Goal: Task Accomplishment & Management: Manage account settings

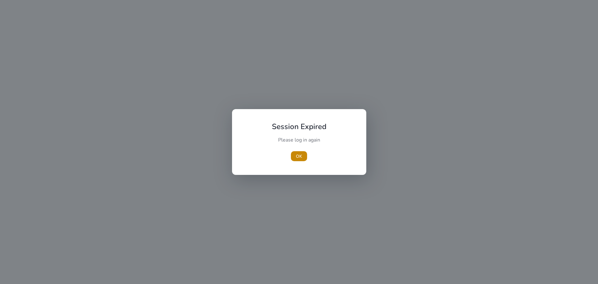
click at [300, 152] on span "button" at bounding box center [299, 156] width 16 height 15
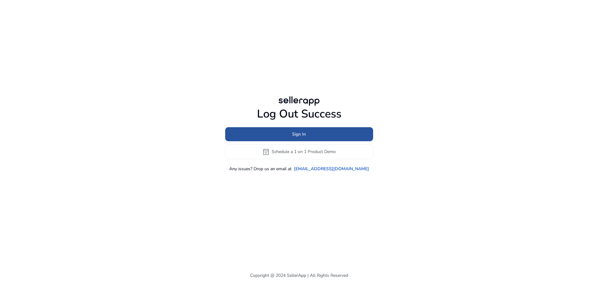
click at [305, 132] on span "Sign In" at bounding box center [299, 134] width 14 height 7
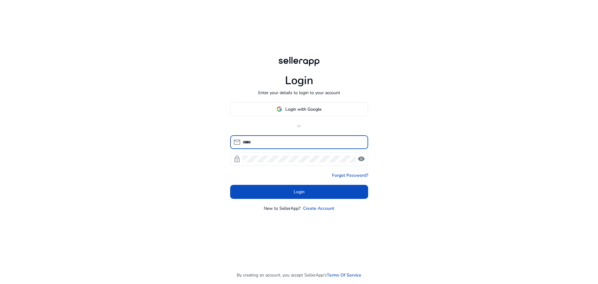
click at [300, 140] on input at bounding box center [303, 142] width 121 height 7
click at [299, 140] on input at bounding box center [303, 142] width 121 height 7
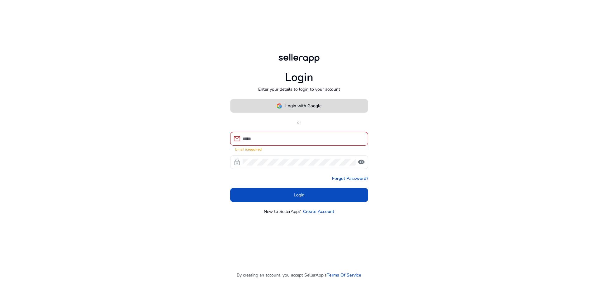
click at [305, 109] on span "Login with Google" at bounding box center [303, 106] width 36 height 7
